Goal: Use online tool/utility: Utilize a website feature to perform a specific function

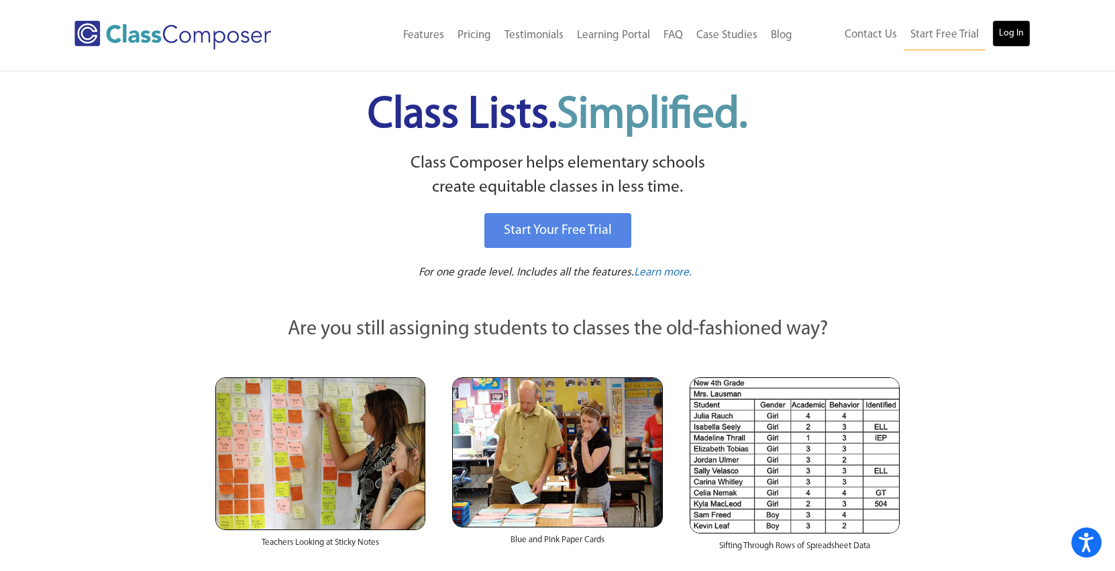
click at [1019, 34] on link "Log In" at bounding box center [1011, 33] width 38 height 27
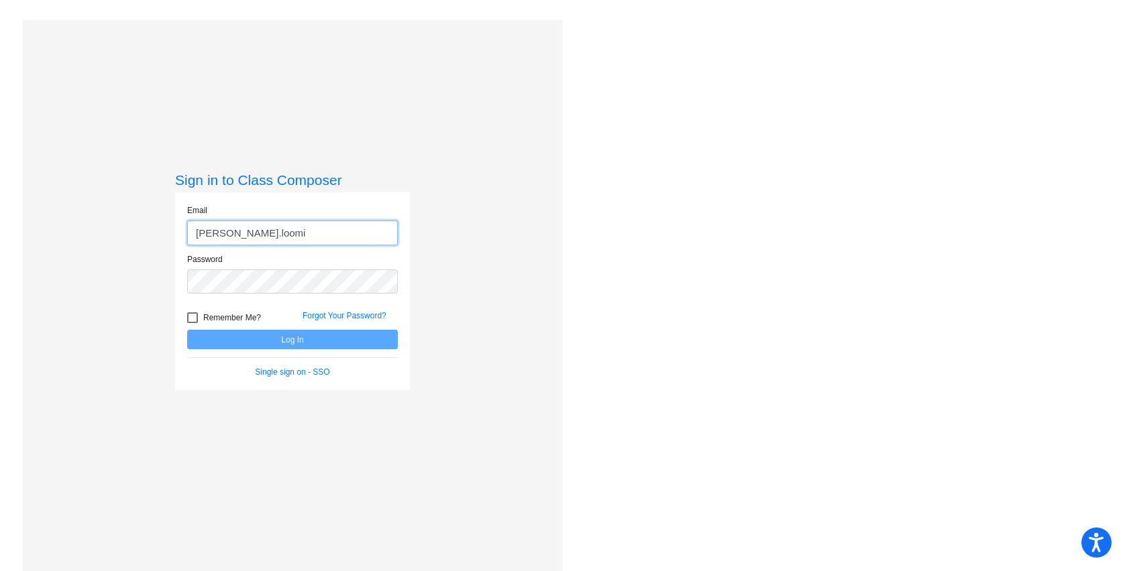
type input "caitlin.loomis@lmusd.org"
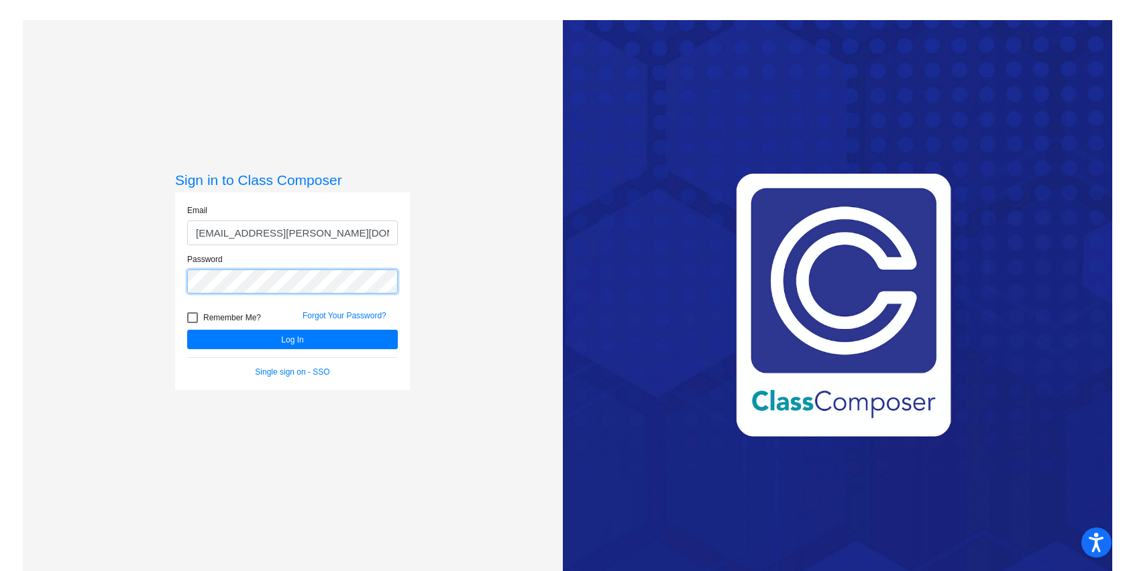
click at [187, 330] on button "Log In" at bounding box center [292, 339] width 211 height 19
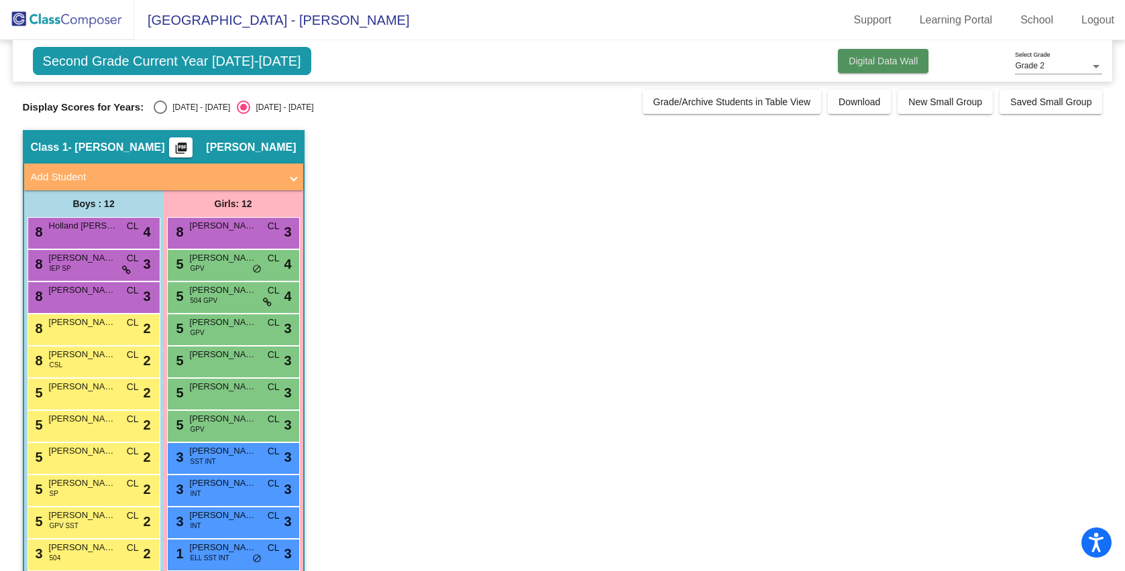
click at [873, 58] on span "Digital Data Wall" at bounding box center [882, 61] width 69 height 11
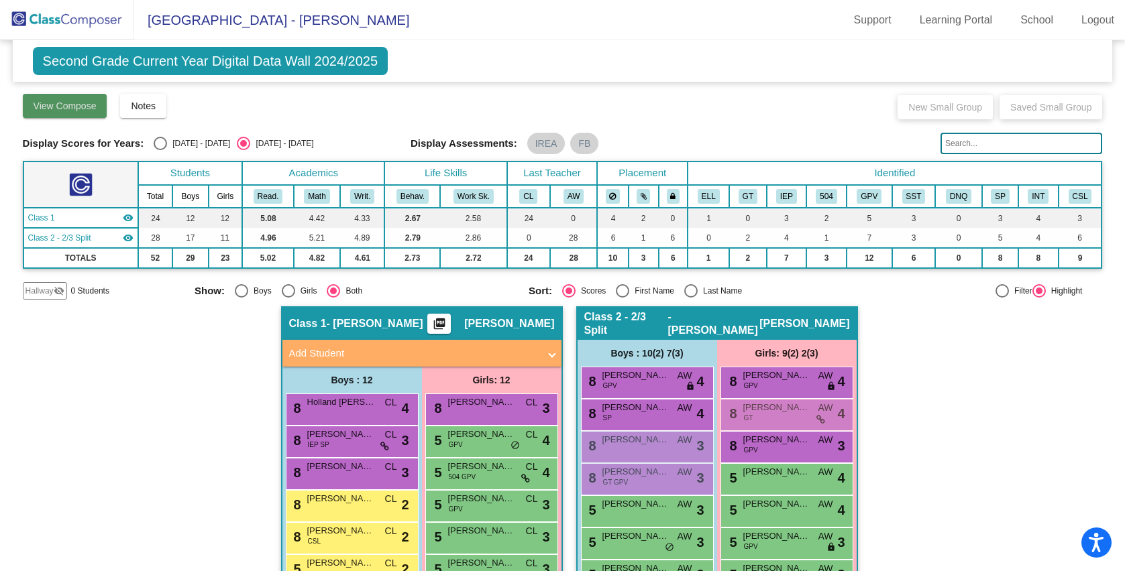
click at [62, 104] on span "View Compose" at bounding box center [65, 106] width 63 height 11
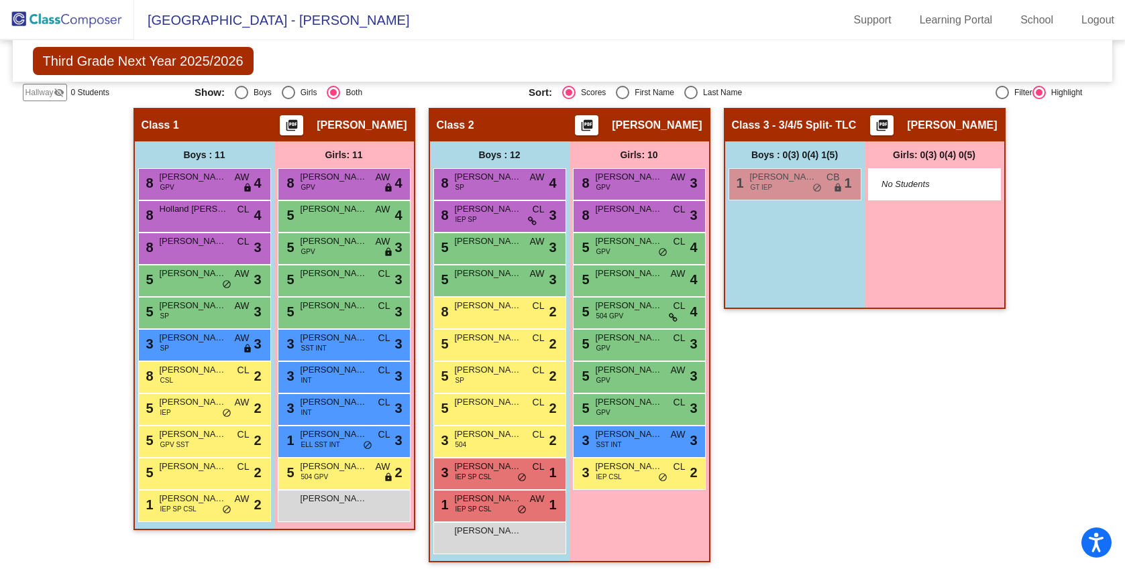
scroll to position [221, 0]
